Goal: Transaction & Acquisition: Download file/media

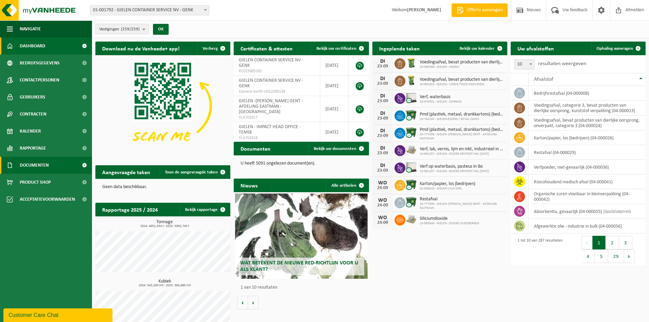
click at [36, 164] on span "Documenten" at bounding box center [34, 165] width 29 height 17
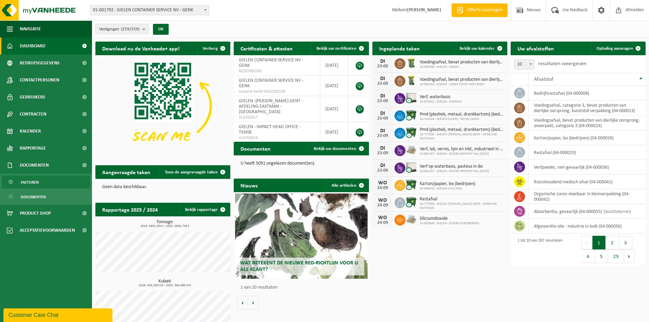
click at [31, 181] on span "Facturen" at bounding box center [30, 182] width 18 height 13
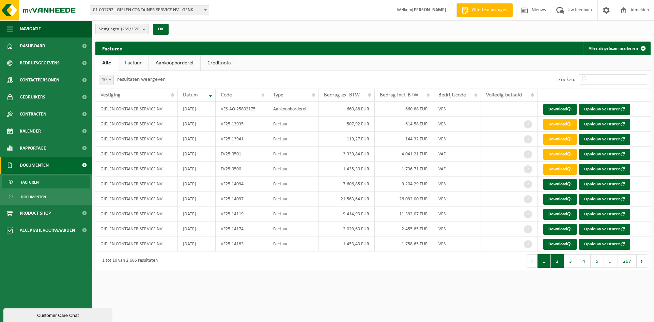
click at [557, 262] on button "2" at bounding box center [557, 261] width 13 height 14
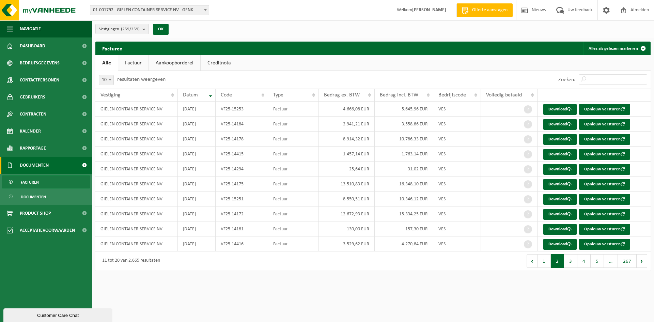
click at [557, 262] on button "2" at bounding box center [557, 261] width 13 height 14
click at [569, 261] on button "3" at bounding box center [570, 261] width 13 height 14
click at [583, 261] on button "4" at bounding box center [584, 261] width 13 height 14
click at [230, 200] on td "VF25-111497" at bounding box center [242, 198] width 52 height 15
click at [563, 198] on link "Download" at bounding box center [559, 199] width 33 height 11
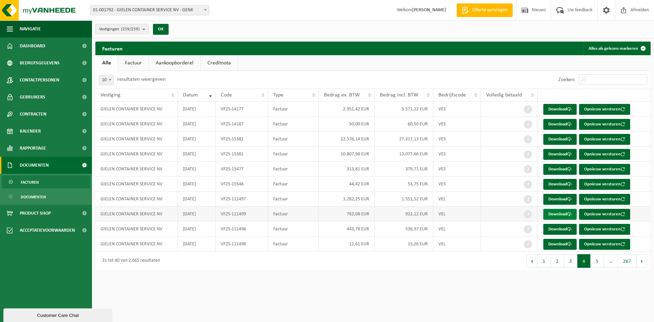
click at [565, 212] on link "Download" at bounding box center [559, 214] width 33 height 11
click at [564, 230] on link "Download" at bounding box center [559, 229] width 33 height 11
click at [555, 246] on link "Download" at bounding box center [559, 244] width 33 height 11
click at [599, 262] on button "5" at bounding box center [597, 261] width 13 height 14
click at [573, 261] on button "4" at bounding box center [570, 261] width 13 height 14
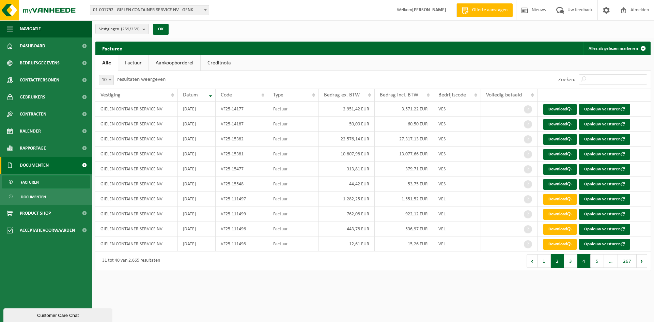
click at [558, 263] on button "2" at bounding box center [557, 261] width 13 height 14
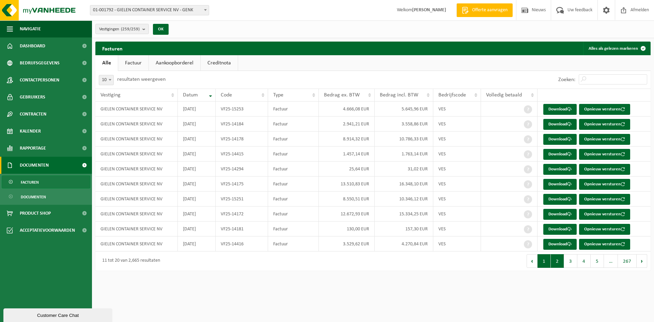
click at [546, 263] on button "1" at bounding box center [544, 261] width 13 height 14
